Goal: Check status: Check status

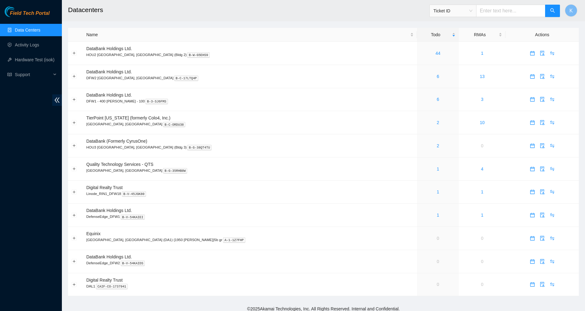
click at [28, 31] on link "Data Centers" at bounding box center [27, 30] width 25 height 5
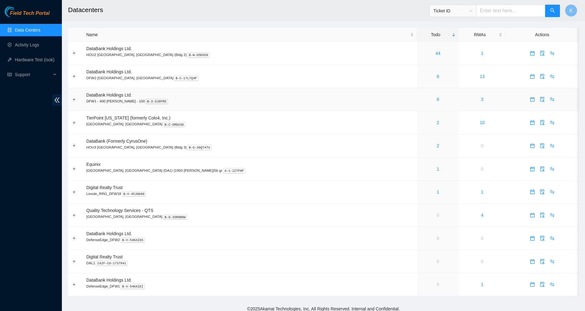
click at [420, 100] on div "6" at bounding box center [437, 99] width 35 height 7
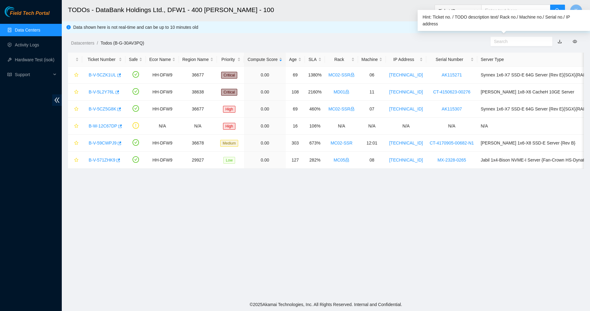
click at [501, 41] on input "text" at bounding box center [519, 41] width 50 height 7
paste input "B-V-5V3P4IP"
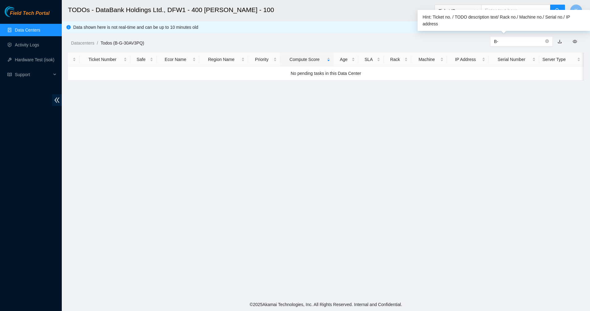
type input "B"
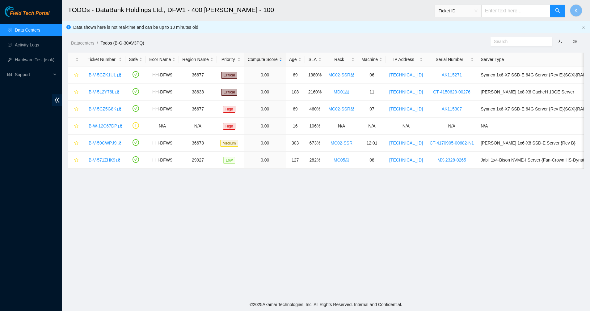
click at [460, 38] on div at bounding box center [524, 41] width 132 height 10
click at [502, 11] on input "text" at bounding box center [516, 11] width 69 height 12
paste input "B-V-5V3P4IP"
type input "B-V-5V3P4IP"
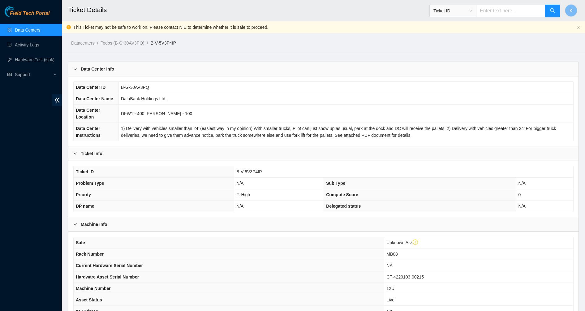
click at [72, 152] on div "Ticket Info" at bounding box center [323, 153] width 510 height 14
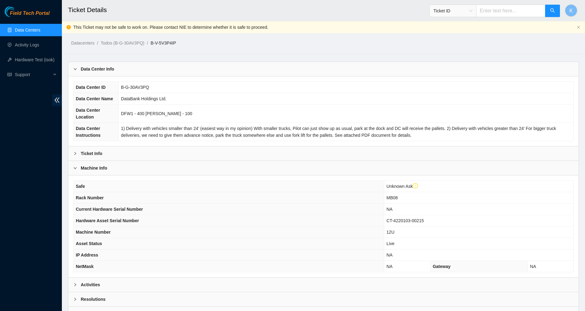
click at [72, 152] on div "Ticket Info" at bounding box center [323, 153] width 510 height 14
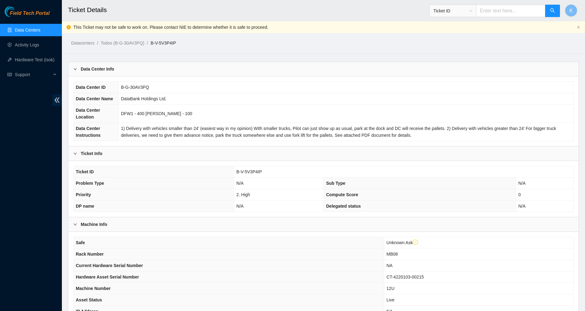
click at [70, 231] on div "Machine Info" at bounding box center [323, 224] width 510 height 14
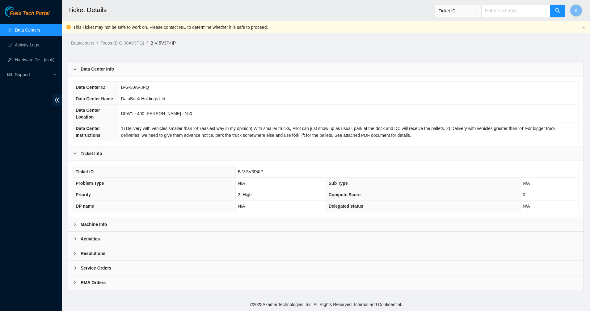
click at [79, 222] on div at bounding box center [76, 224] width 7 height 7
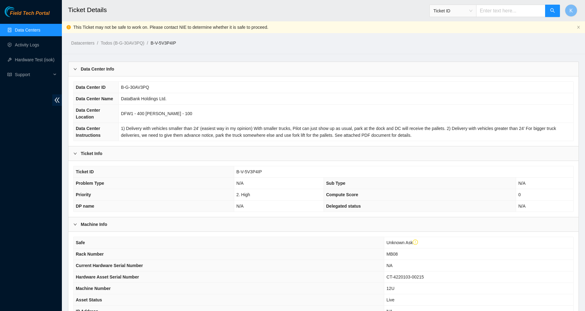
scroll to position [100, 0]
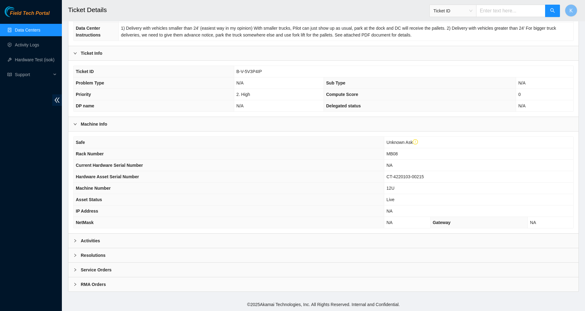
click at [103, 240] on div "Activities" at bounding box center [323, 240] width 510 height 14
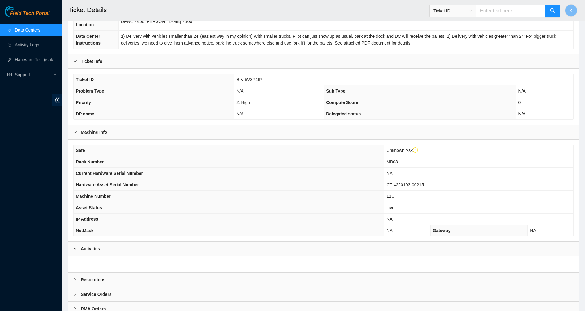
scroll to position [117, 0]
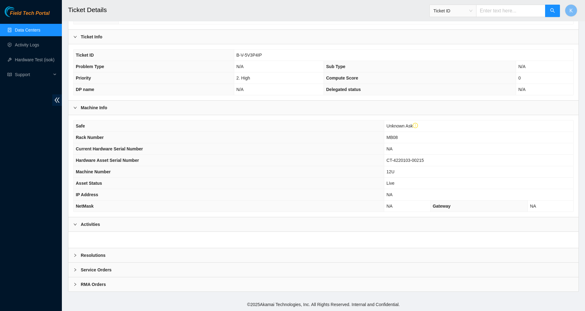
click at [93, 254] on b "Resolutions" at bounding box center [93, 255] width 25 height 7
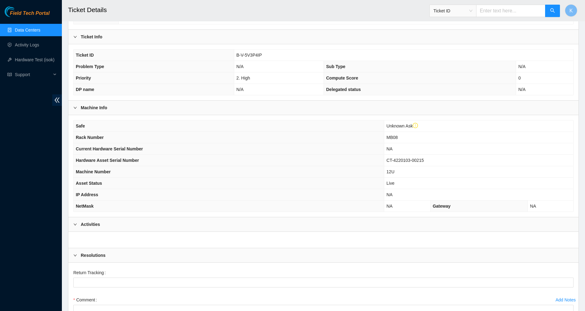
scroll to position [216, 0]
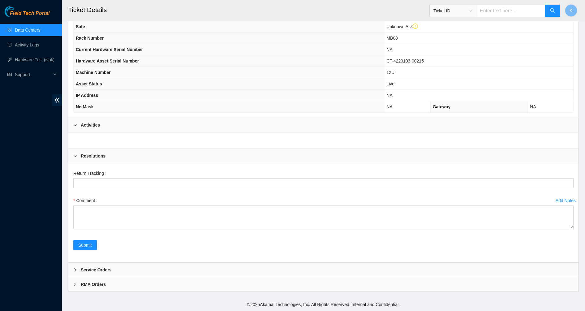
click at [92, 279] on div "RMA Orders" at bounding box center [323, 284] width 510 height 14
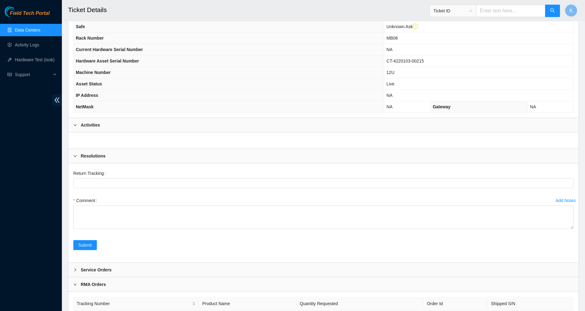
click at [99, 269] on b "Service Orders" at bounding box center [96, 269] width 31 height 7
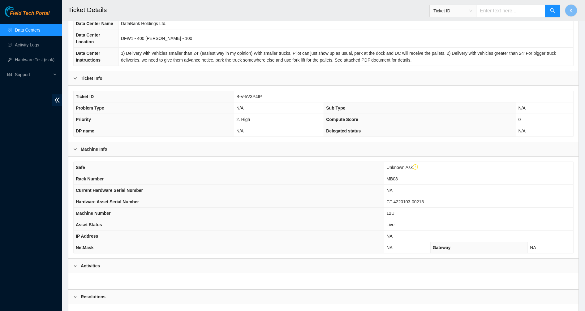
scroll to position [75, 0]
click at [438, 248] on span "Gateway" at bounding box center [441, 247] width 18 height 5
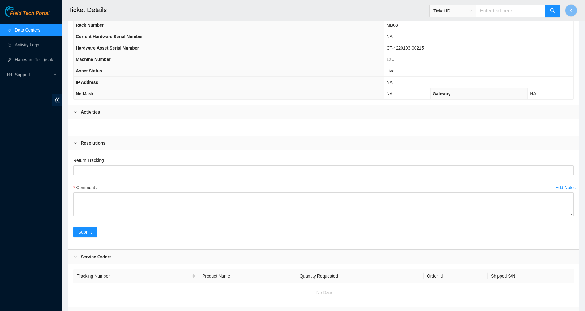
scroll to position [216, 0]
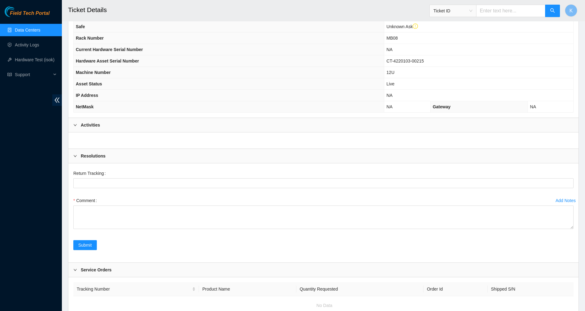
click at [86, 122] on b "Activities" at bounding box center [90, 124] width 19 height 7
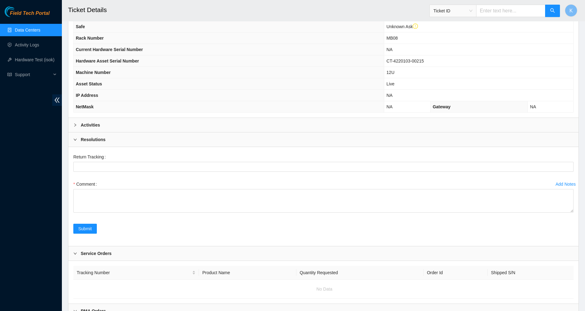
click at [83, 123] on b "Activities" at bounding box center [90, 124] width 19 height 7
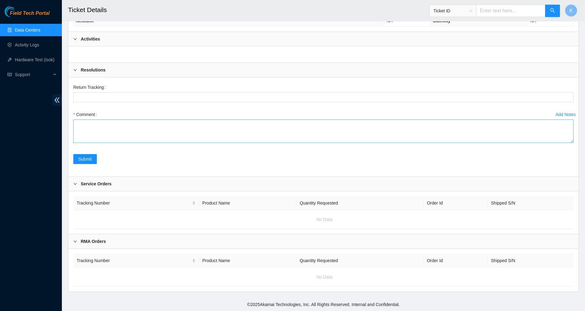
scroll to position [304, 0]
click at [108, 184] on b "Service Orders" at bounding box center [96, 183] width 31 height 7
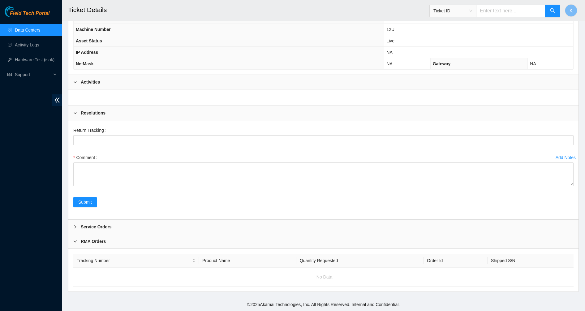
click at [99, 234] on div "RMA Orders" at bounding box center [323, 241] width 510 height 14
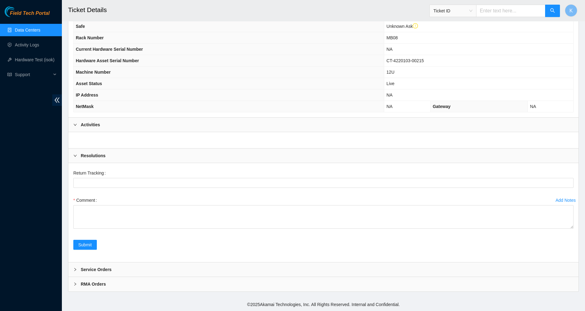
scroll to position [216, 0]
click at [92, 271] on b "Service Orders" at bounding box center [96, 269] width 31 height 7
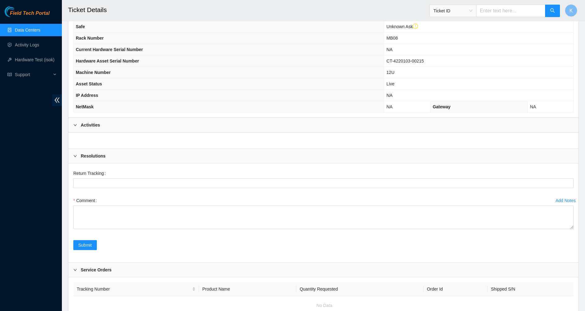
scroll to position [265, 0]
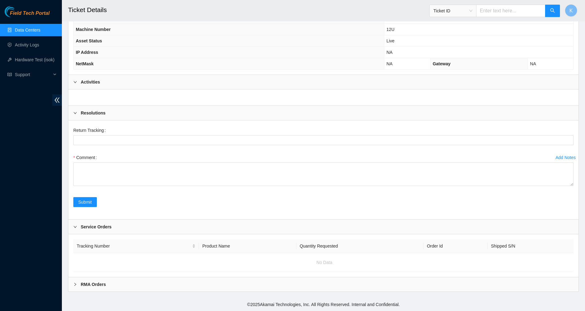
click at [83, 284] on b "RMA Orders" at bounding box center [93, 284] width 25 height 7
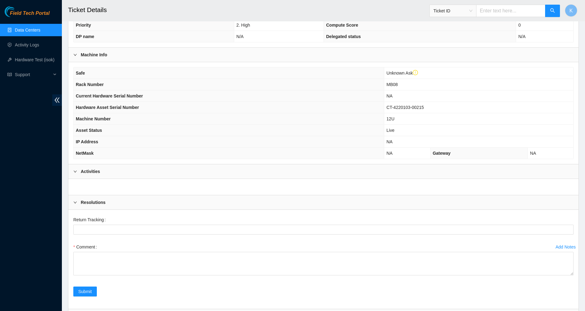
scroll to position [170, 0]
click at [23, 30] on link "Data Centers" at bounding box center [27, 30] width 25 height 5
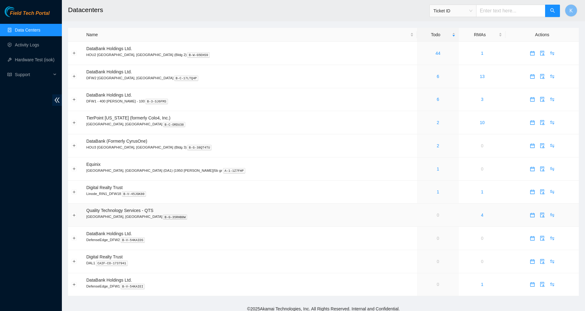
scroll to position [4, 0]
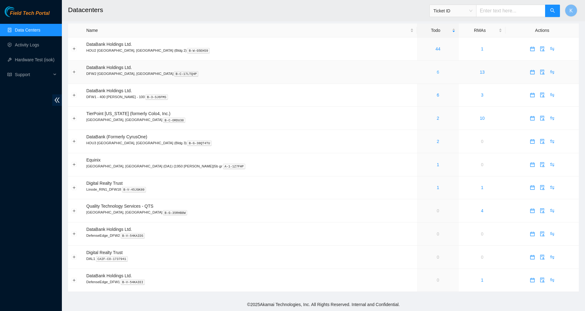
click at [437, 71] on link "6" at bounding box center [438, 72] width 2 height 5
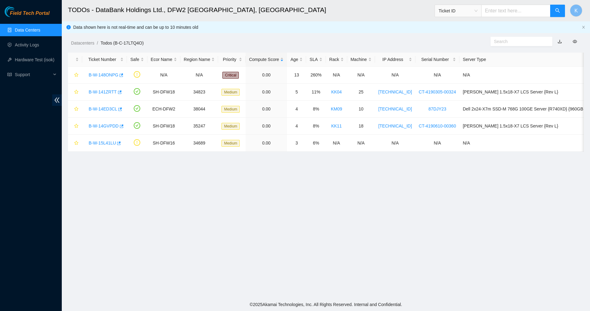
click at [32, 28] on link "Data Centers" at bounding box center [27, 30] width 25 height 5
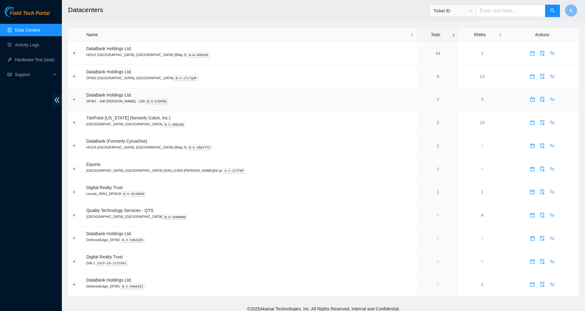
click at [437, 101] on link "6" at bounding box center [438, 99] width 2 height 5
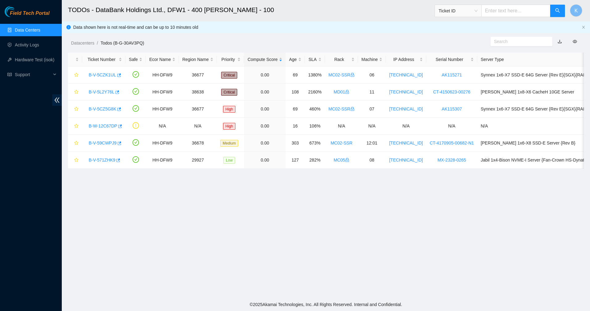
click at [185, 195] on main "TODOs - DataBank Holdings Ltd., DFW1 - 400 S. Akard - 100 Ticket ID K Data show…" at bounding box center [326, 149] width 529 height 298
